Goal: Task Accomplishment & Management: Complete application form

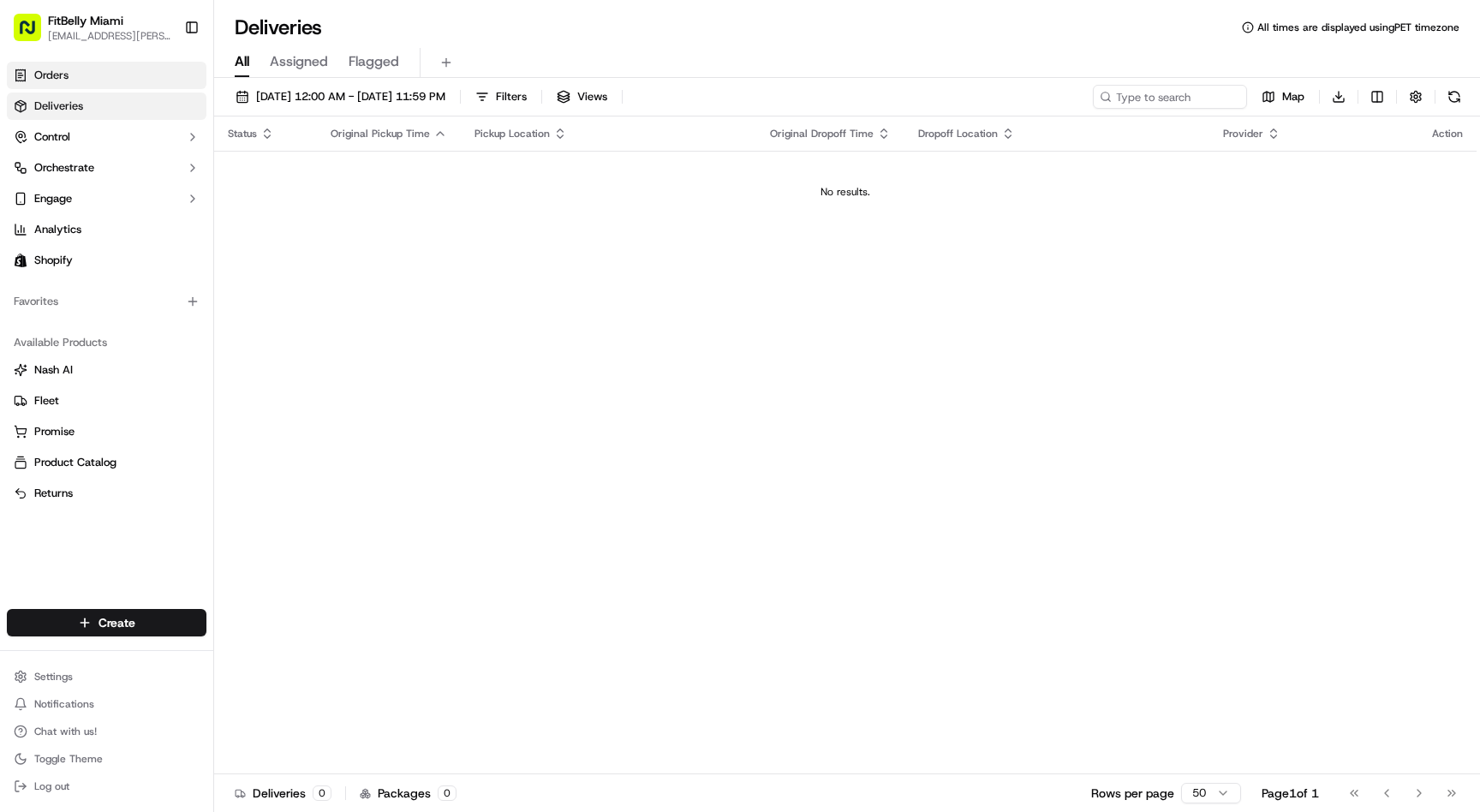
click at [104, 76] on link "Orders" at bounding box center [106, 75] width 200 height 27
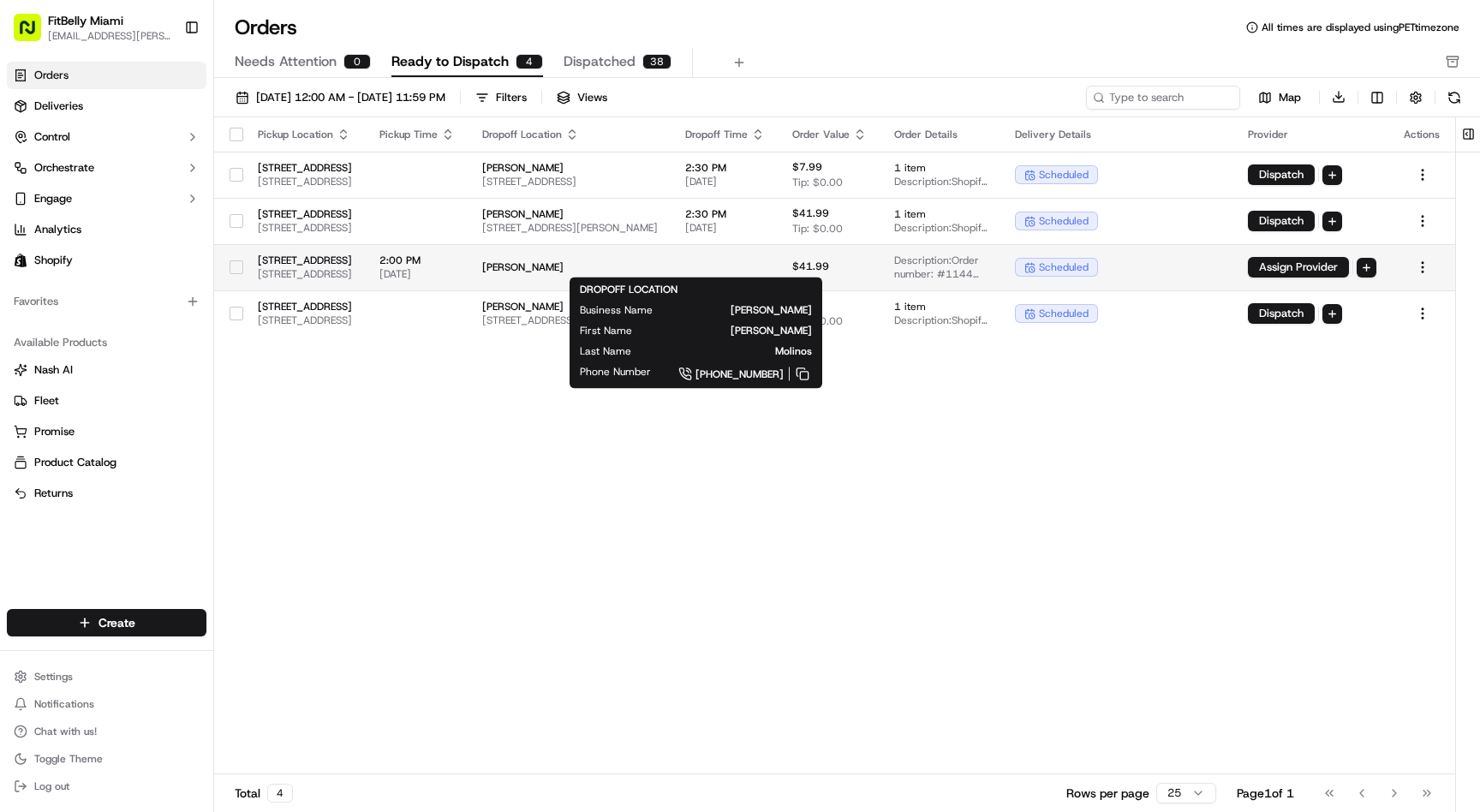
click at [658, 262] on span "[PERSON_NAME]" at bounding box center [570, 267] width 175 height 14
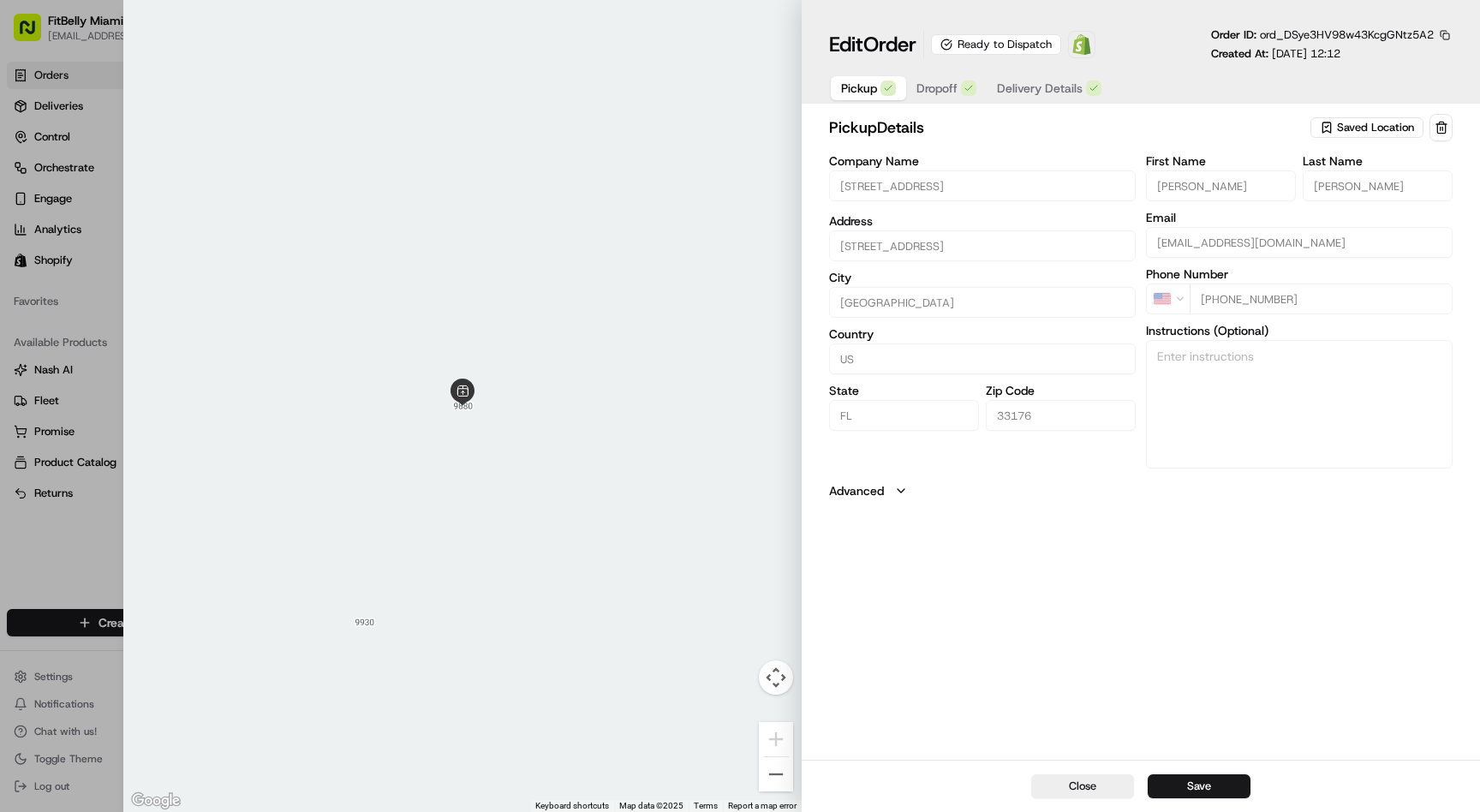
click at [1036, 86] on span "Delivery Details" at bounding box center [1040, 88] width 86 height 17
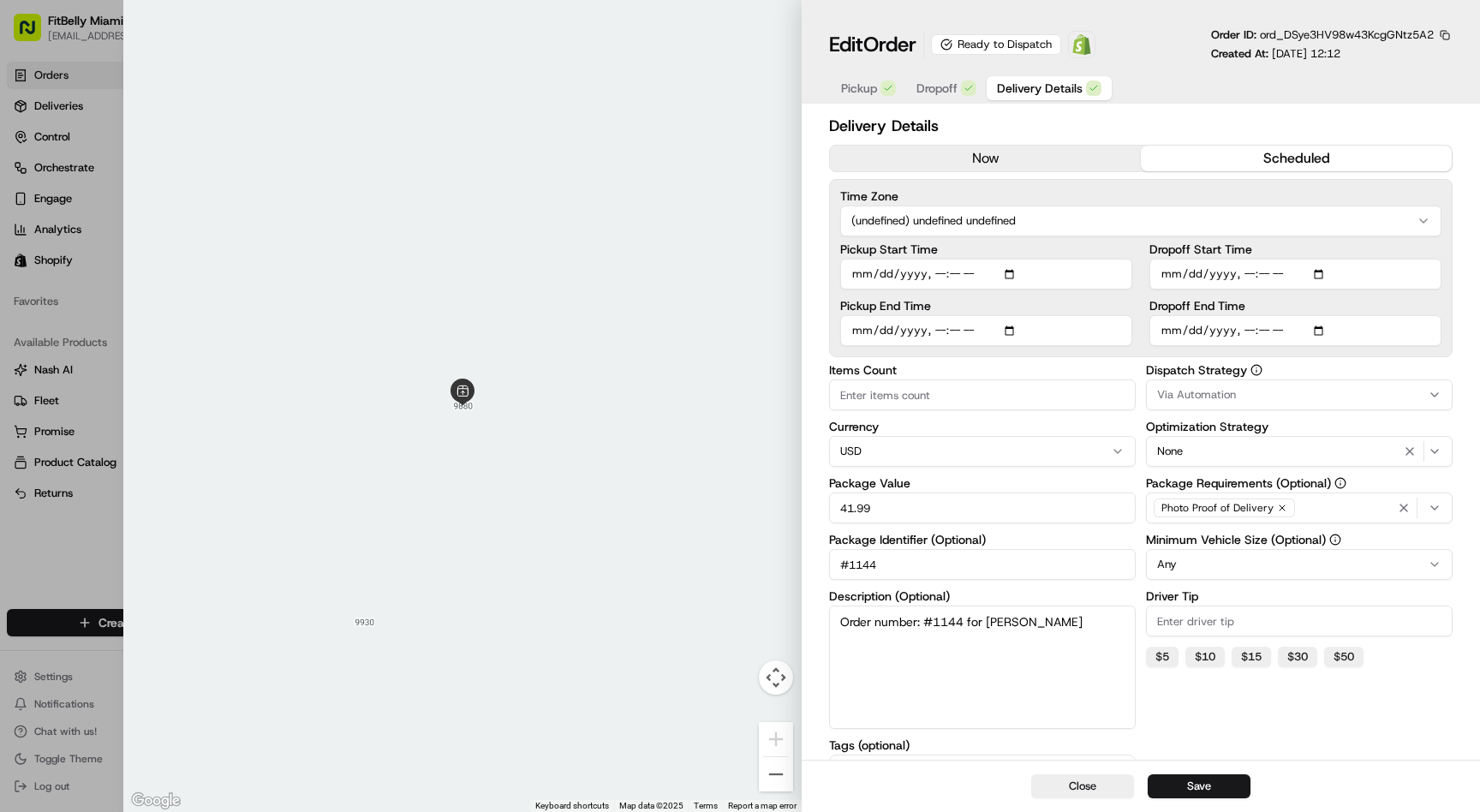
click at [953, 87] on span "Dropoff" at bounding box center [937, 88] width 41 height 17
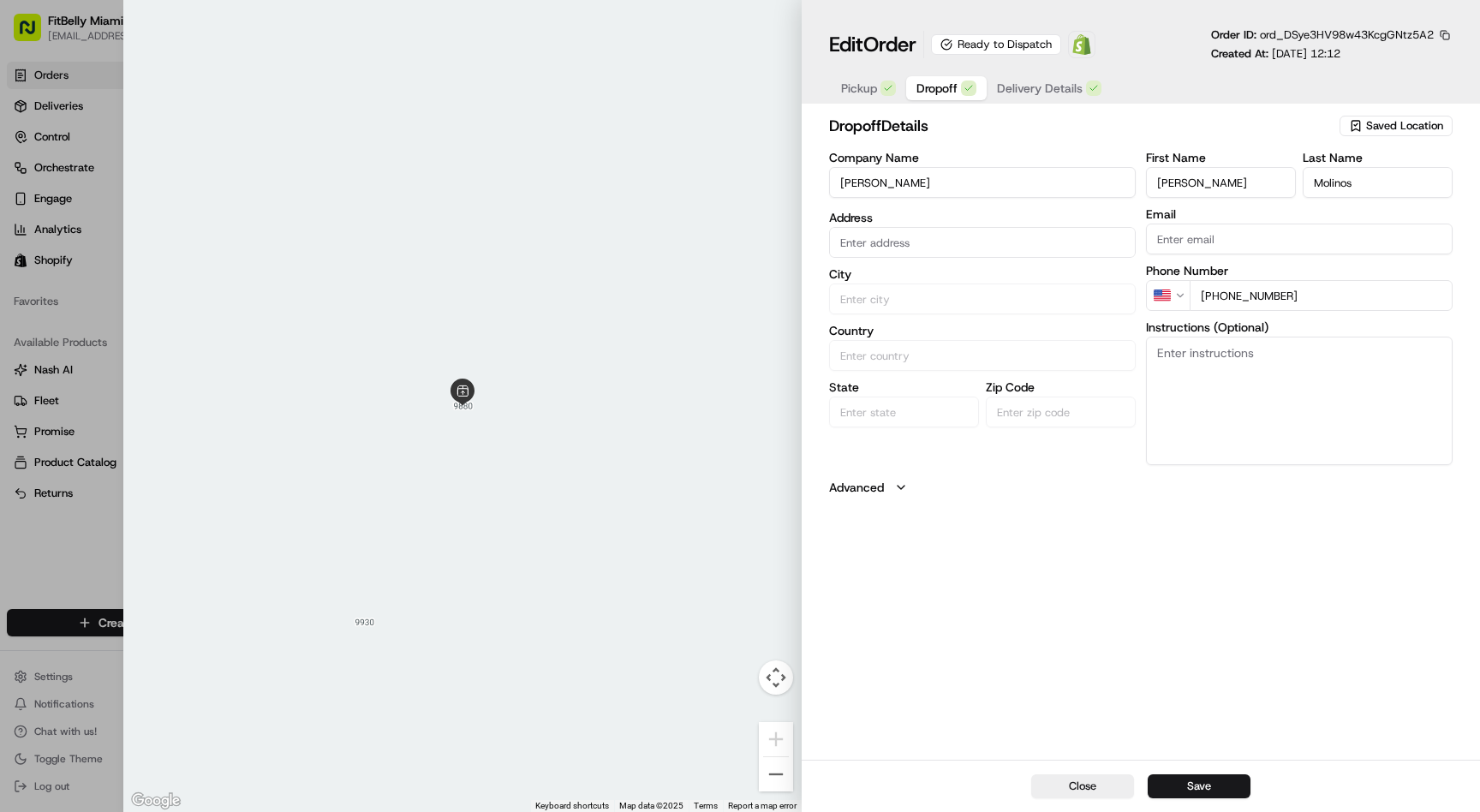
click at [880, 90] on div "button" at bounding box center [888, 88] width 16 height 16
type input "+1"
click at [106, 245] on div at bounding box center [740, 406] width 1480 height 812
